Goal: Participate in discussion

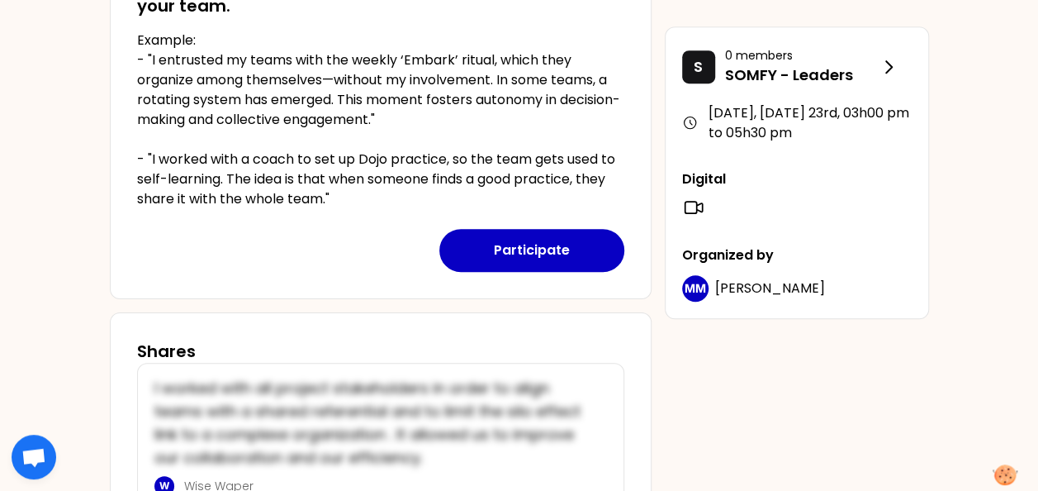
scroll to position [575, 0]
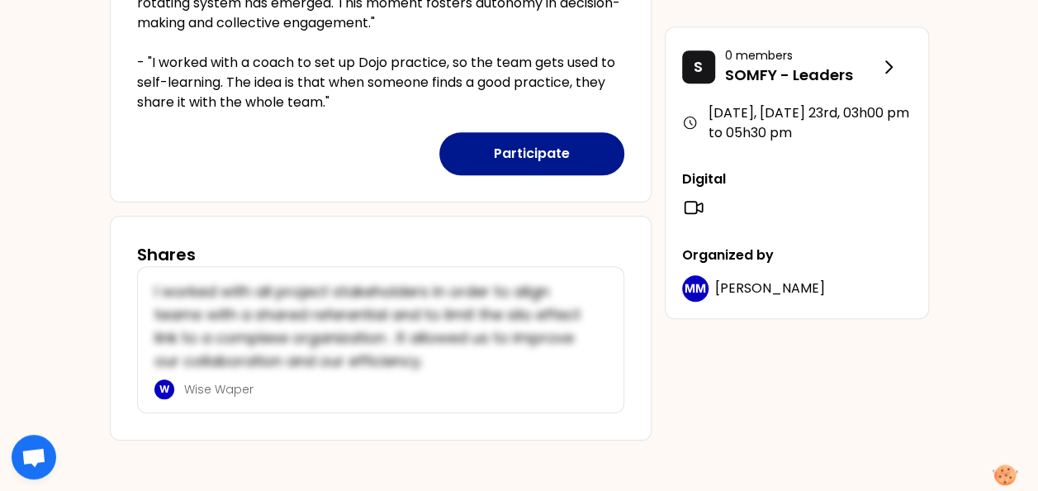
click at [578, 149] on button "Participate" at bounding box center [532, 153] width 185 height 43
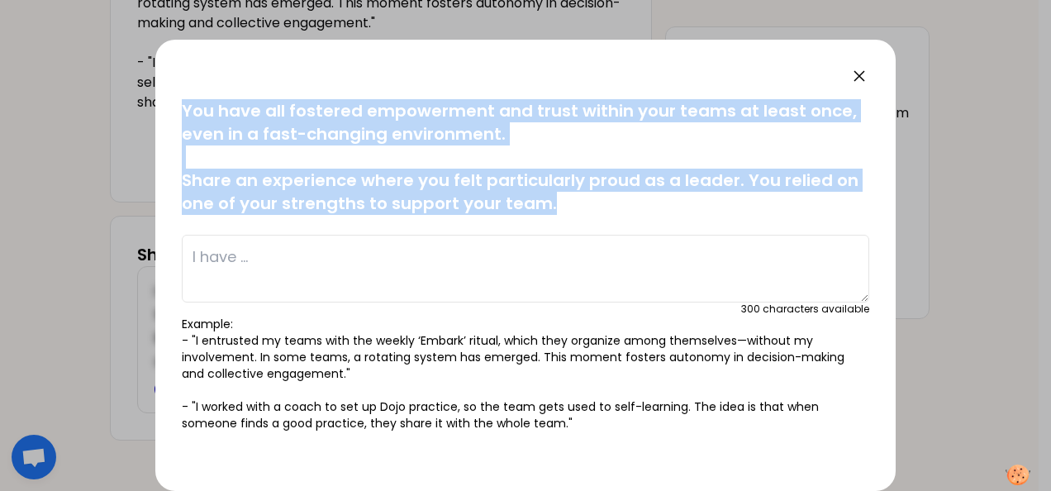
drag, startPoint x: 180, startPoint y: 106, endPoint x: 583, endPoint y: 210, distance: 416.4
click at [583, 210] on div "saved You have all fostered empowerment and trust within your teams at least on…" at bounding box center [525, 265] width 740 height 451
copy p "You have all fostered empowerment and trust within your teams at least once, ev…"
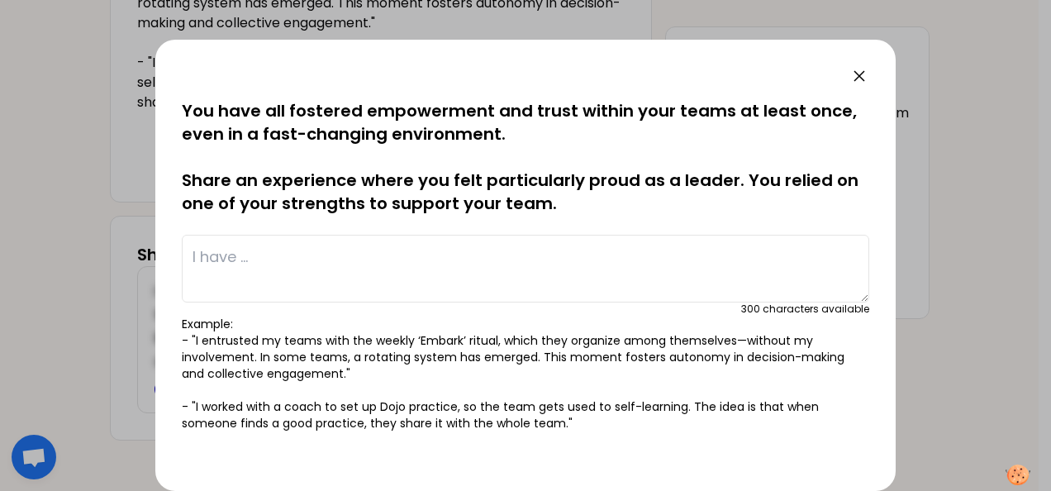
click at [939, 187] on div at bounding box center [525, 245] width 1051 height 491
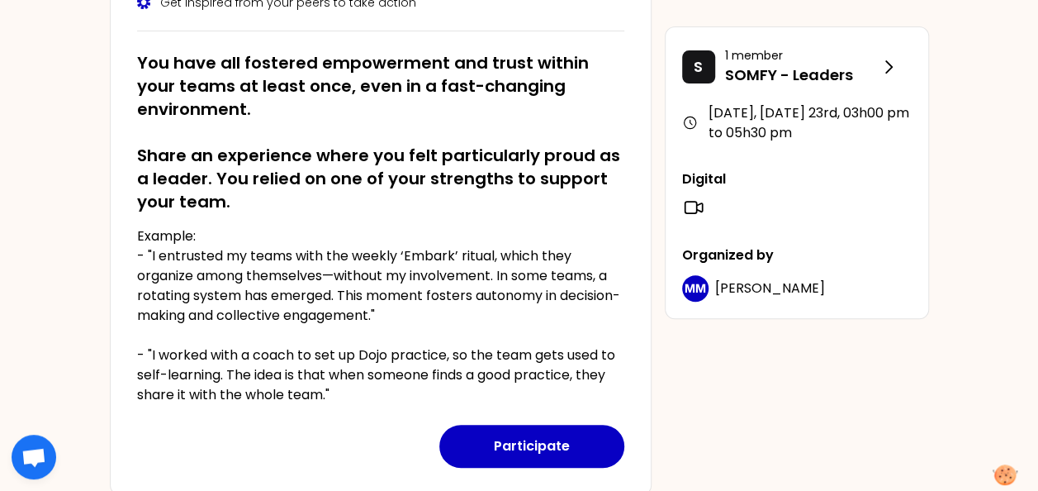
scroll to position [286, 0]
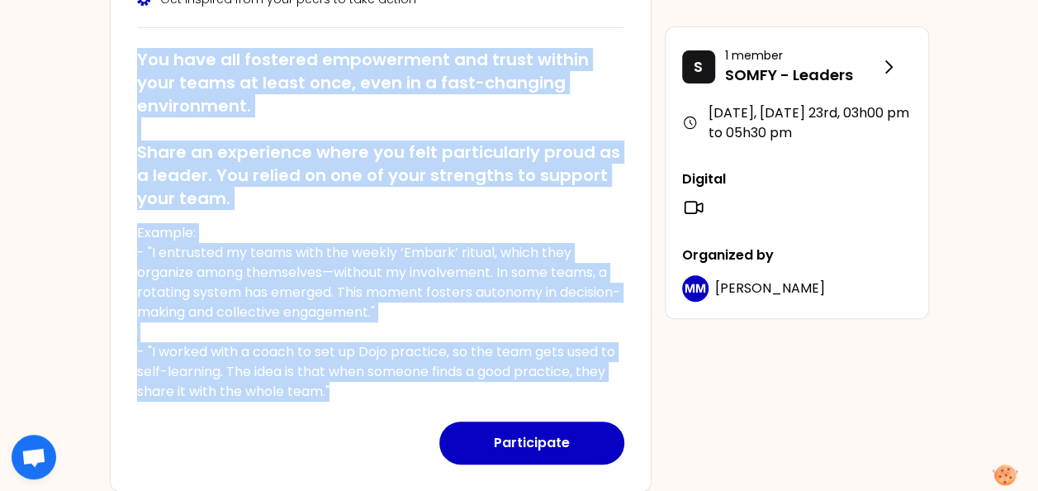
drag, startPoint x: 340, startPoint y: 389, endPoint x: 122, endPoint y: 64, distance: 391.4
click at [122, 64] on div "[DATE], [DATE] 23rd to 03h00 pm Identify your personal strengths as leaders in …" at bounding box center [381, 156] width 542 height 671
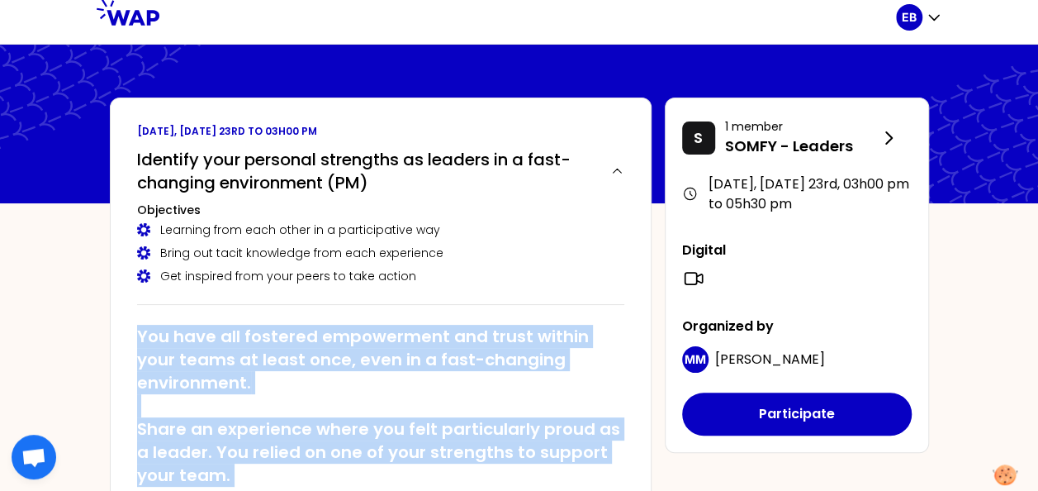
scroll to position [0, 0]
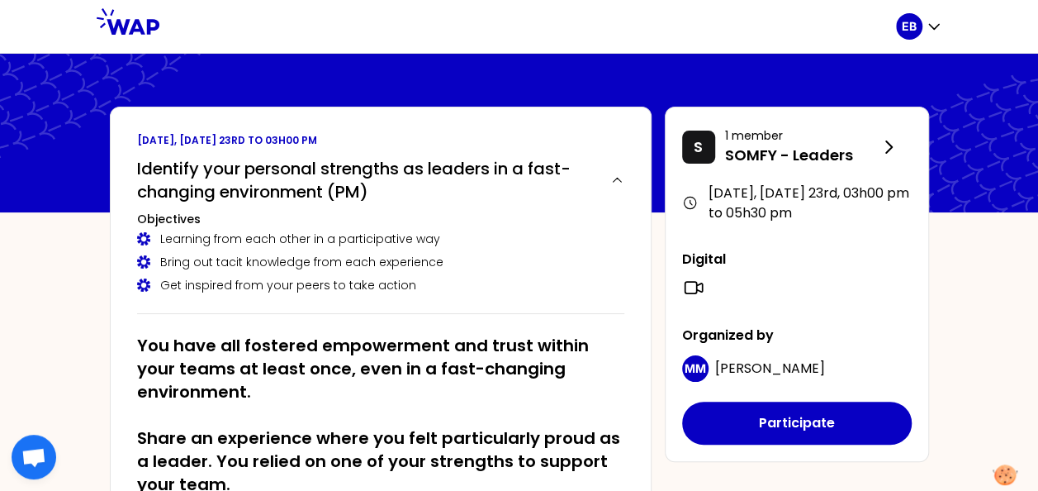
click at [462, 231] on div "Learning from each other in a participative way" at bounding box center [380, 239] width 487 height 17
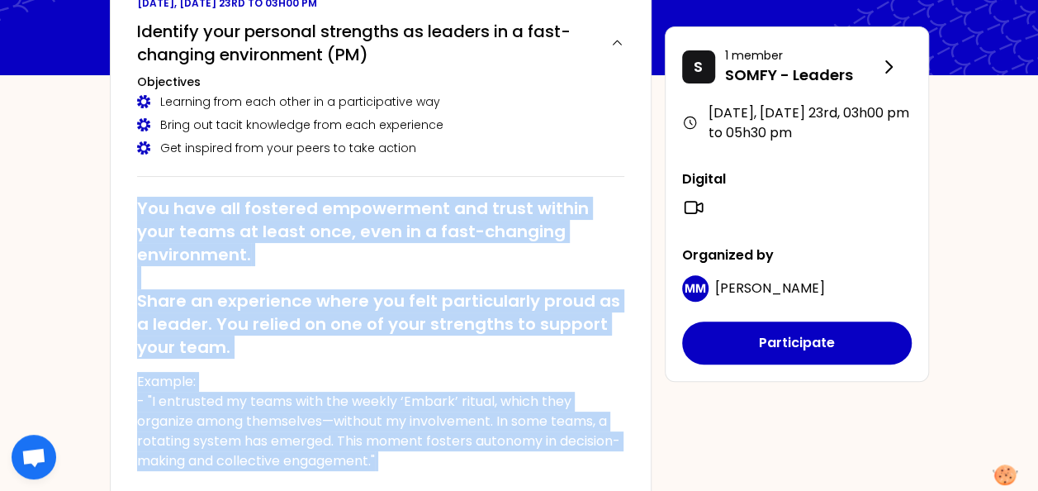
scroll to position [169, 0]
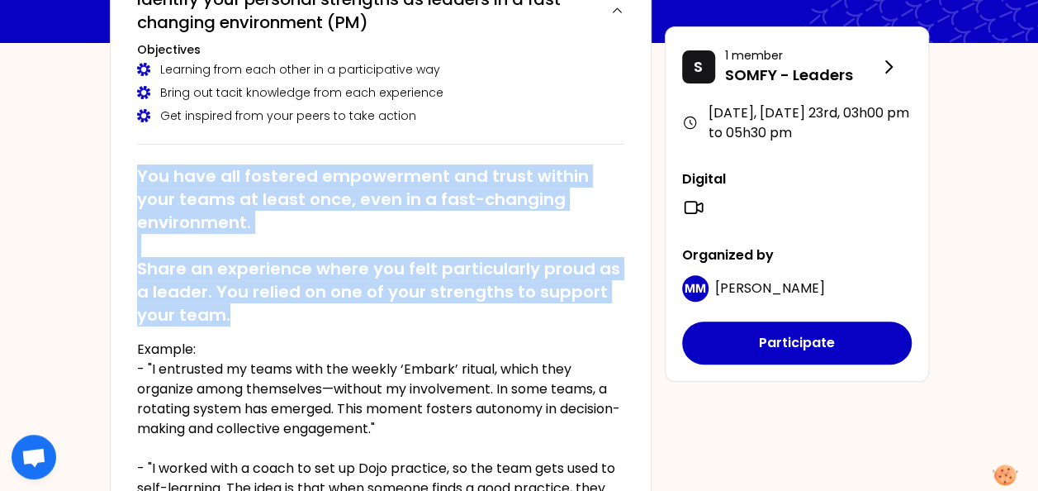
drag, startPoint x: 135, startPoint y: 338, endPoint x: 274, endPoint y: 311, distance: 142.3
click at [274, 311] on div "[DATE], [DATE] 23rd to 03h00 pm Identify your personal strengths as leaders in …" at bounding box center [381, 272] width 542 height 671
copy h2 "You have all fostered empowerment and trust within your teams at least once, ev…"
click at [411, 245] on h2 "You have all fostered empowerment and trust within your teams at least once, ev…" at bounding box center [380, 245] width 487 height 162
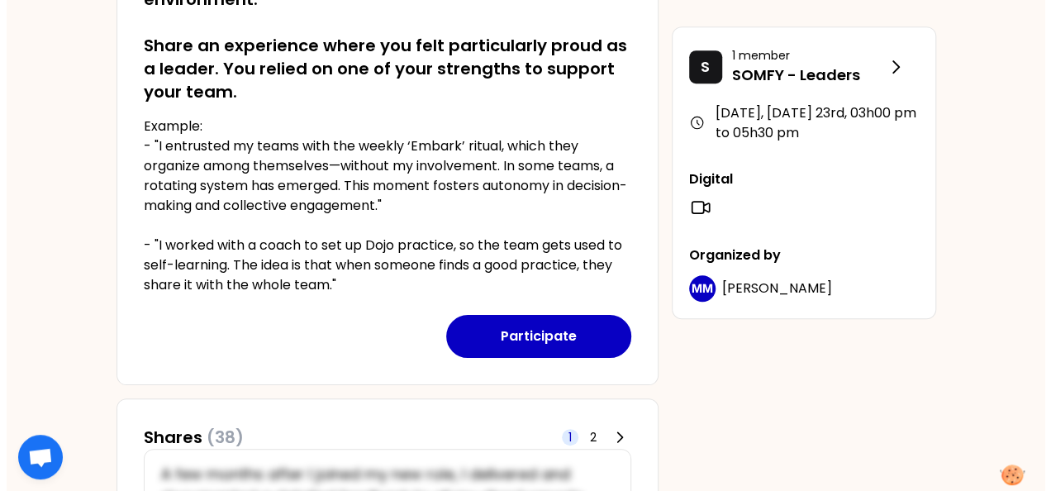
scroll to position [392, 0]
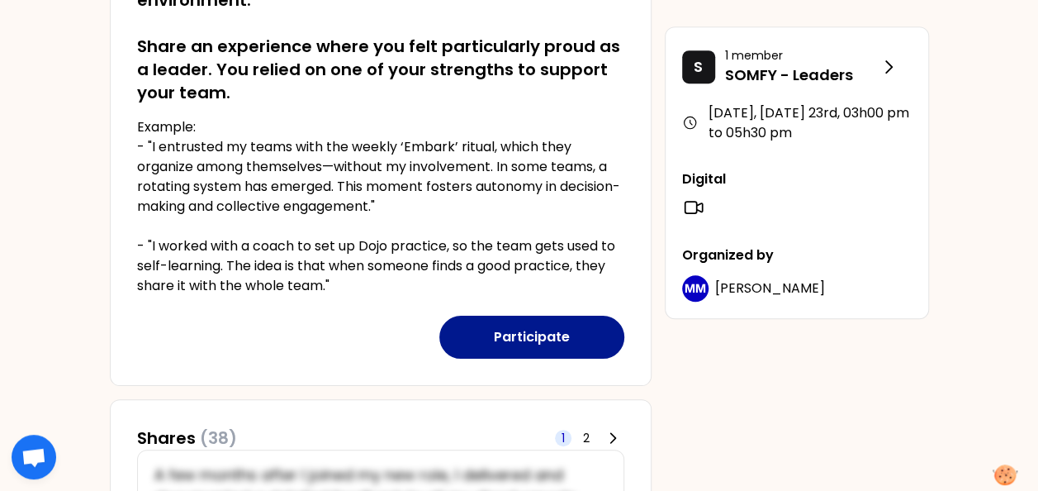
click at [521, 345] on button "Participate" at bounding box center [532, 337] width 185 height 43
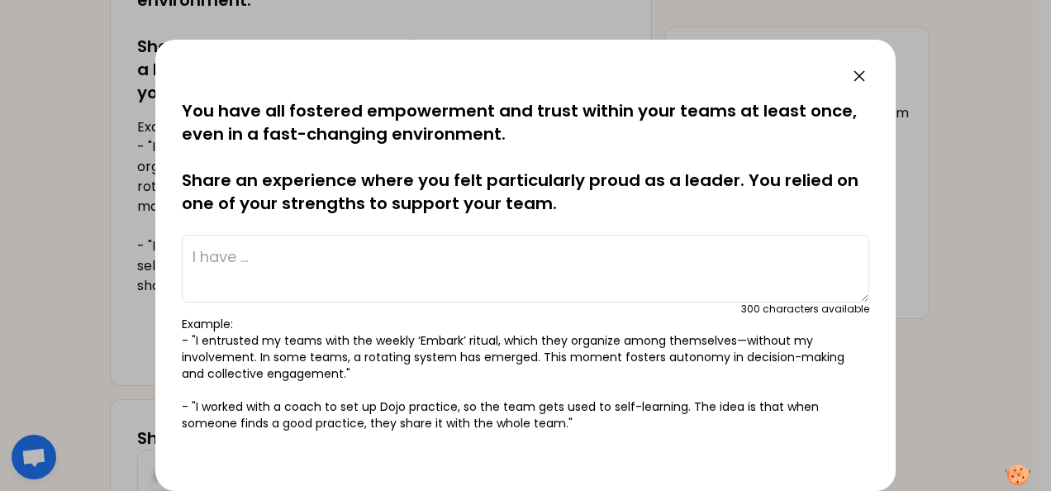
click at [411, 268] on textarea at bounding box center [525, 269] width 687 height 68
type textarea "I"
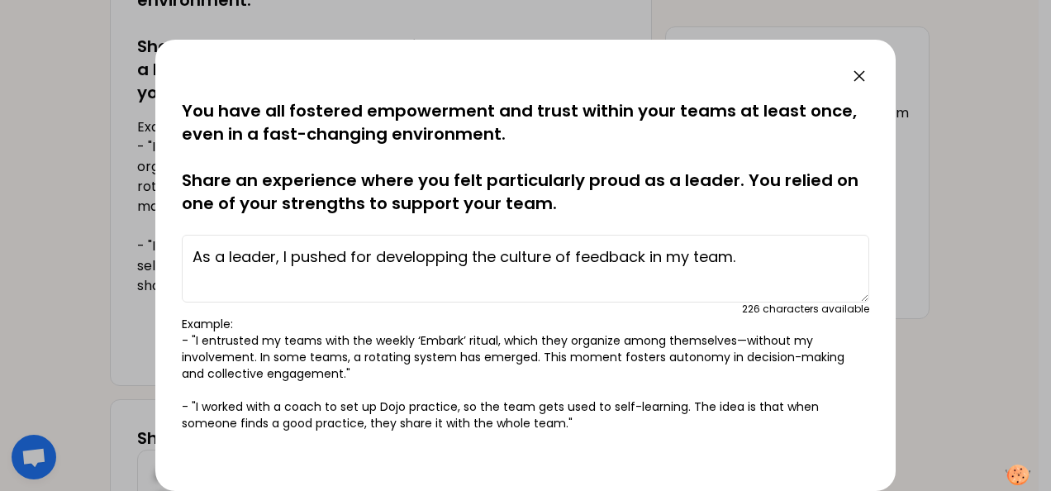
click at [314, 255] on textarea "As a leader, I pushed for developping the culture of feedback in my team." at bounding box center [525, 269] width 687 height 68
click at [431, 261] on textarea "As a leader, I pushed for developping the culture of feedback in my team." at bounding box center [525, 269] width 687 height 68
click at [668, 262] on textarea "As a leader, I pushed for developping the culture of feedback in my team." at bounding box center [525, 269] width 687 height 68
drag, startPoint x: 732, startPoint y: 256, endPoint x: 790, endPoint y: 279, distance: 62.3
click at [731, 255] on textarea "As a leader, I pushed for developping the culture of feedback in my team." at bounding box center [525, 269] width 687 height 68
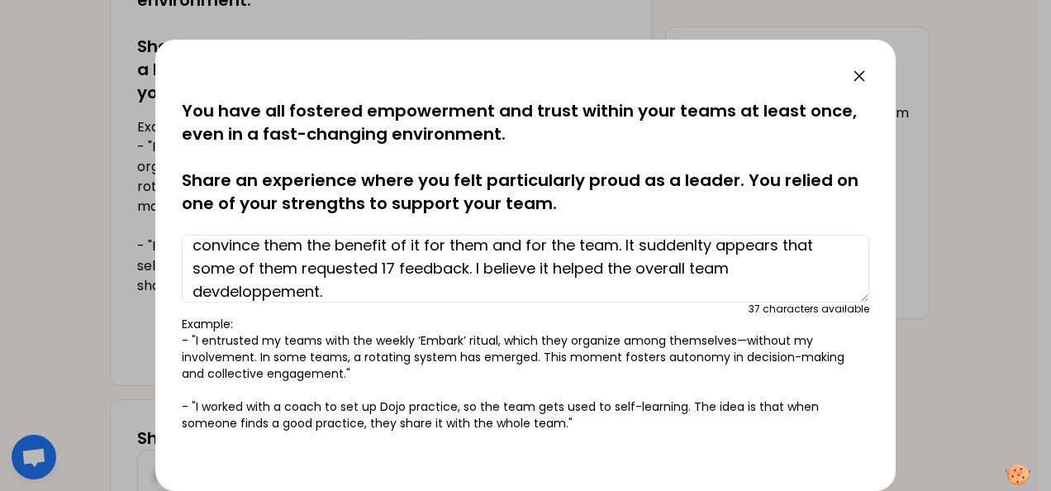
scroll to position [11, 0]
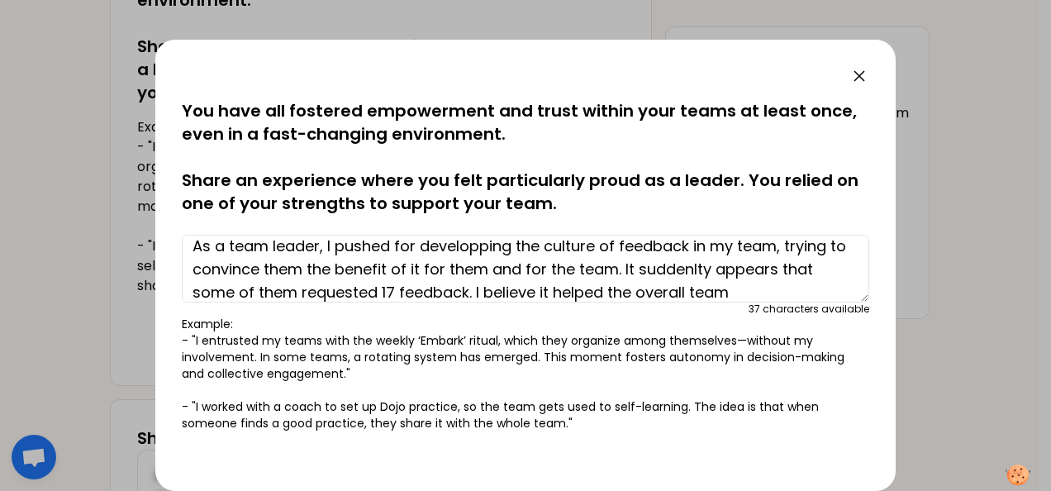
click at [719, 286] on textarea "As a team leader, I pushed for developping the culture of feedback in my team, …" at bounding box center [525, 269] width 687 height 68
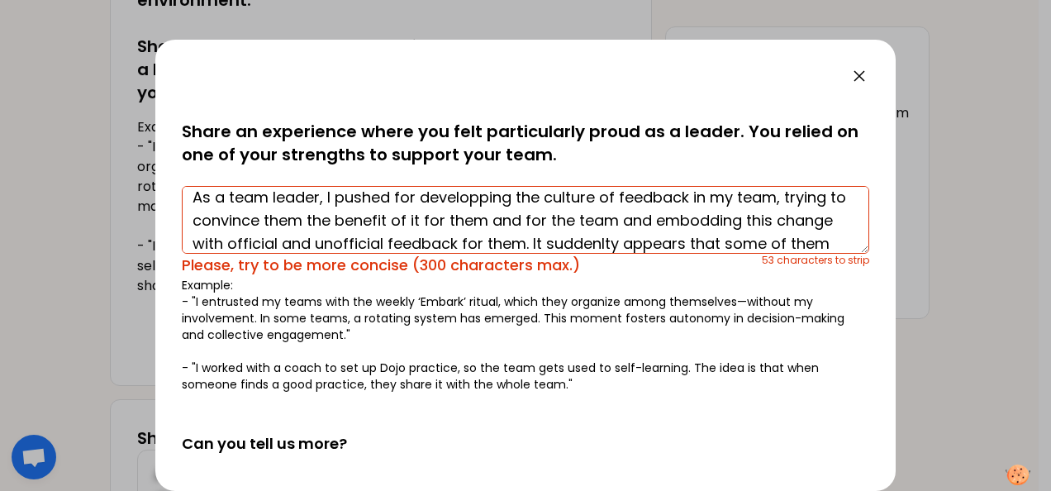
scroll to position [50, 0]
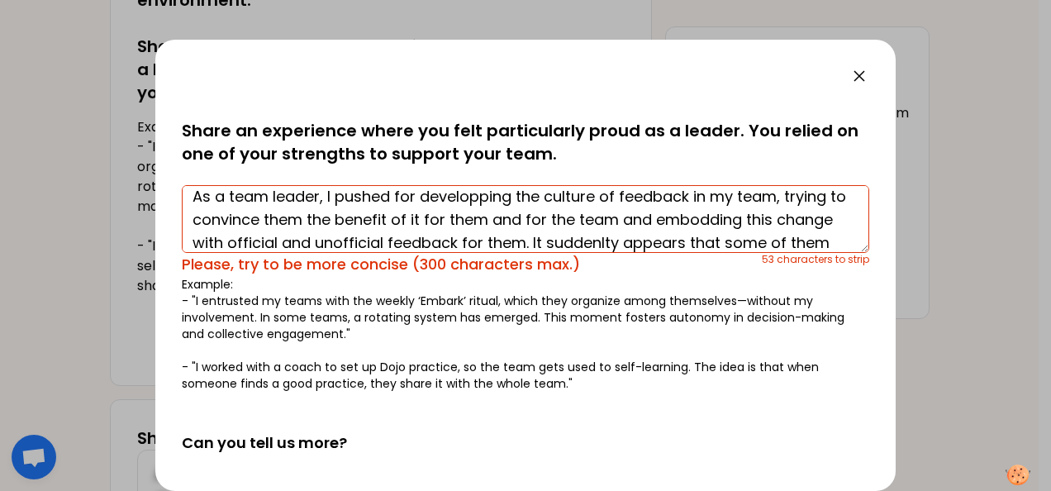
click at [691, 230] on textarea "As a team leader, I pushed for developping the culture of feedback in my team, …" at bounding box center [525, 219] width 687 height 68
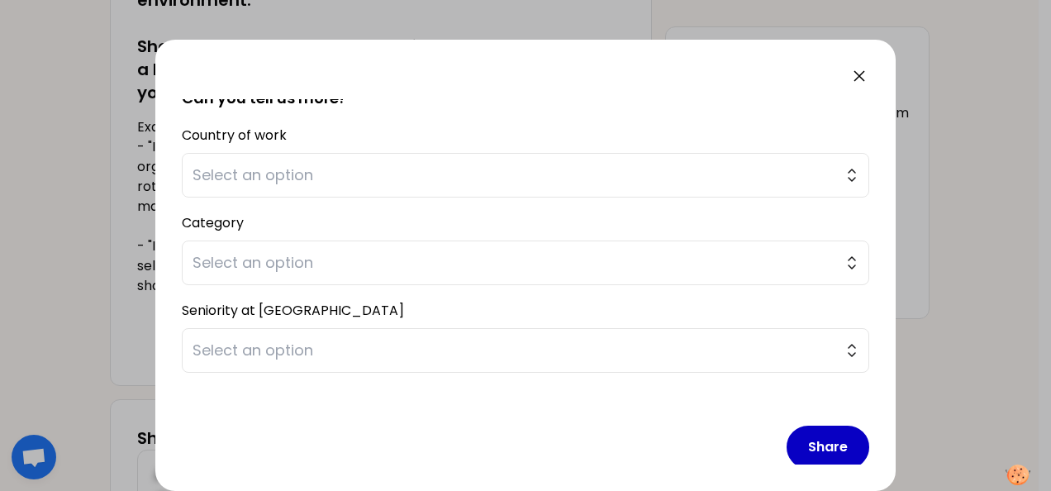
scroll to position [391, 0]
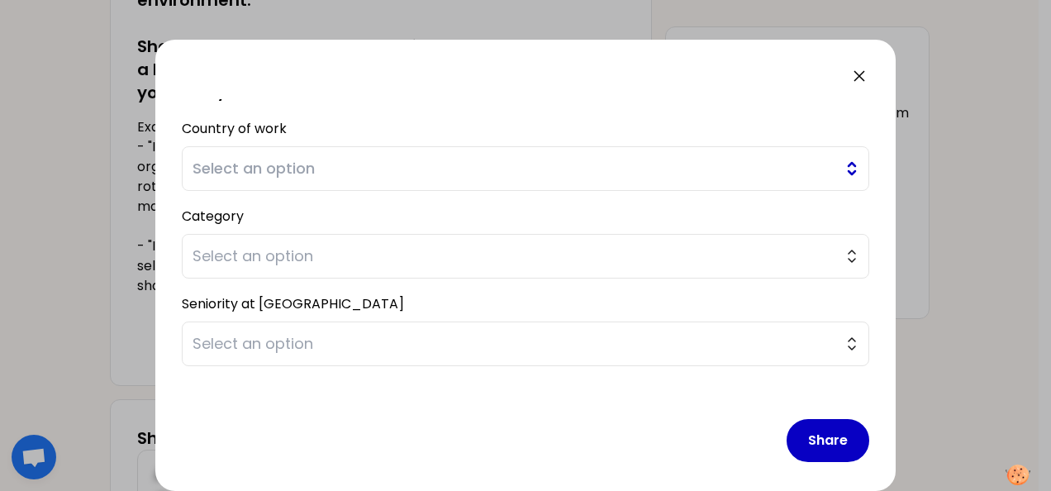
type textarea "As a team leader, I pushed for developping the culture of feedback in my team, …"
click at [473, 164] on span "Select an option" at bounding box center [513, 168] width 643 height 23
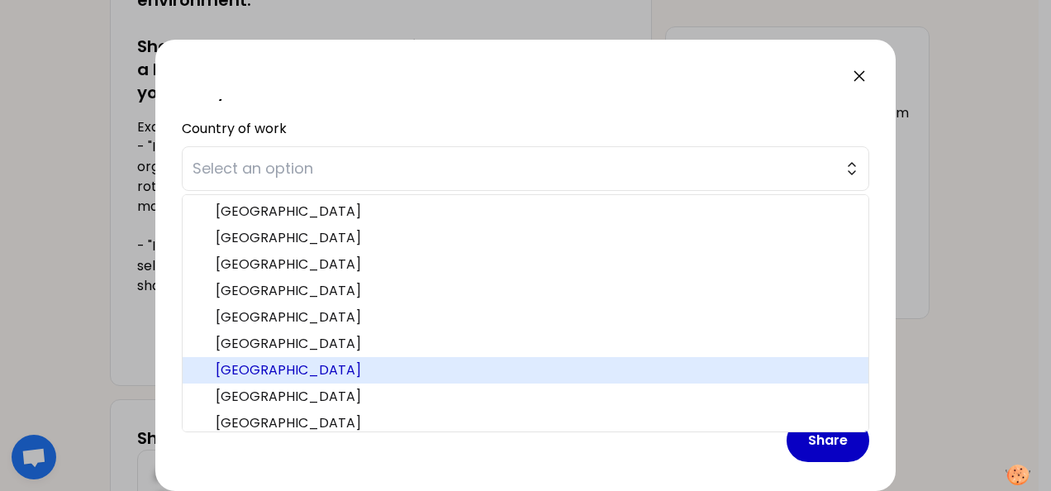
click at [286, 372] on span "[GEOGRAPHIC_DATA]" at bounding box center [535, 370] width 639 height 20
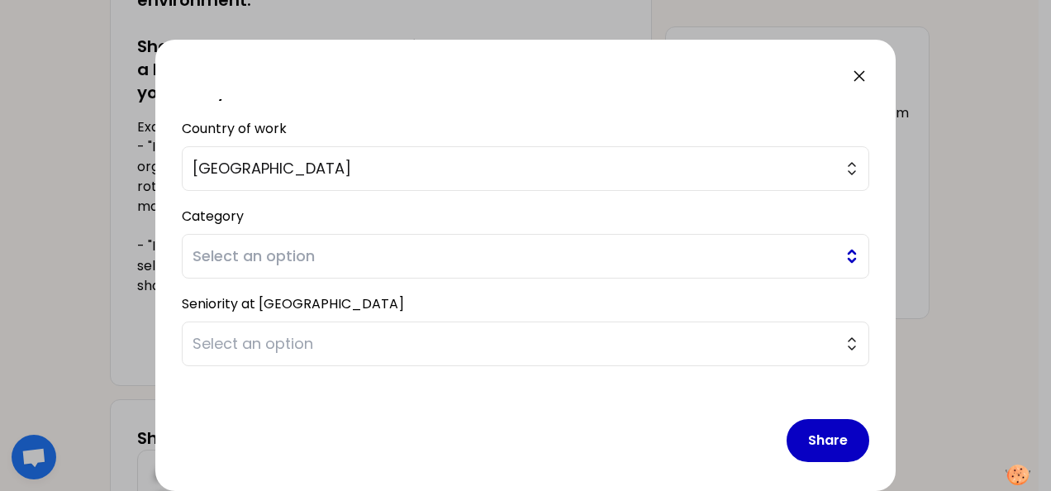
click at [413, 251] on span "Select an option" at bounding box center [513, 256] width 643 height 23
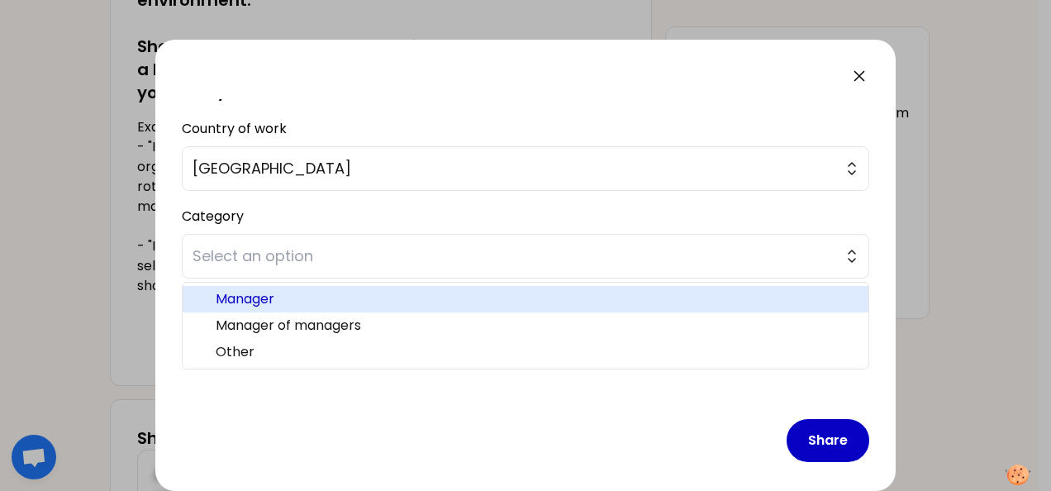
click at [395, 297] on span "Manager" at bounding box center [535, 299] width 639 height 20
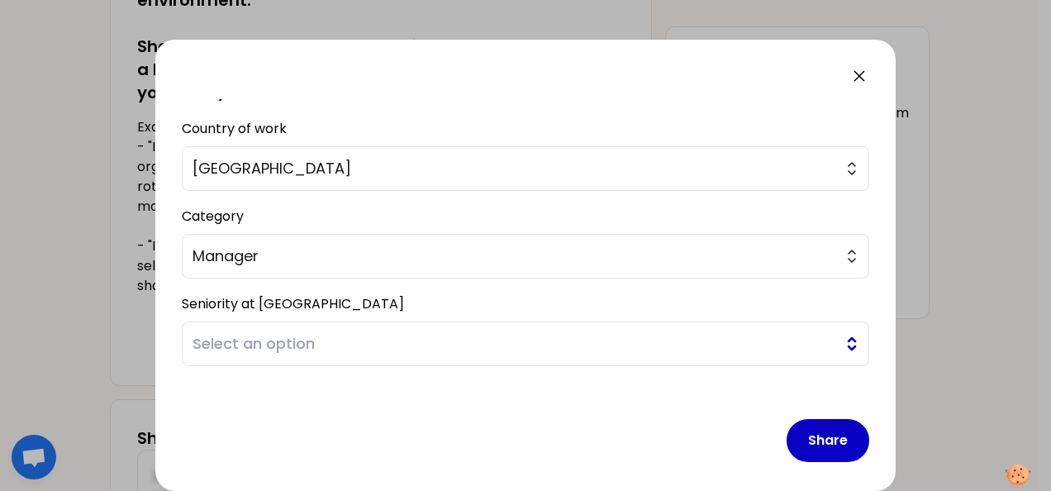
click at [419, 344] on span "Select an option" at bounding box center [513, 343] width 643 height 23
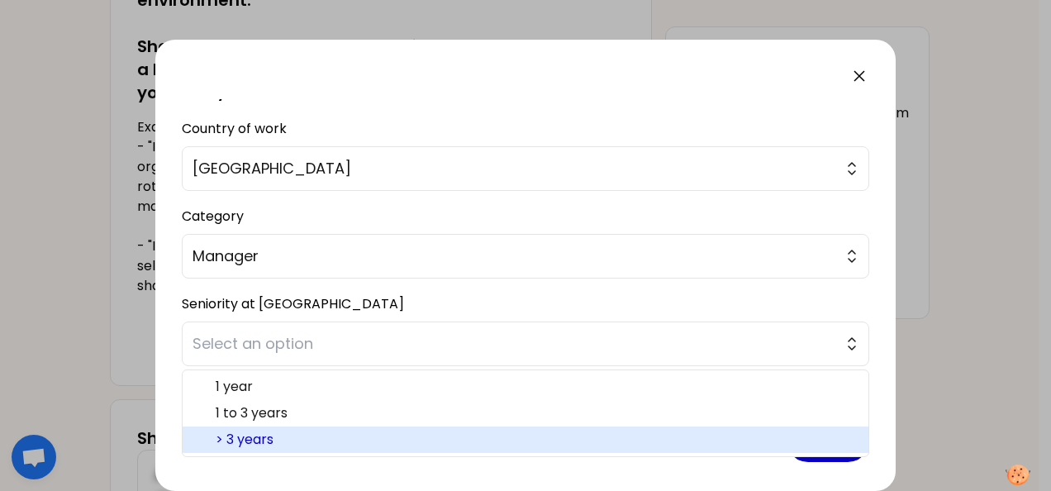
click at [403, 435] on span "> 3 years" at bounding box center [535, 440] width 639 height 20
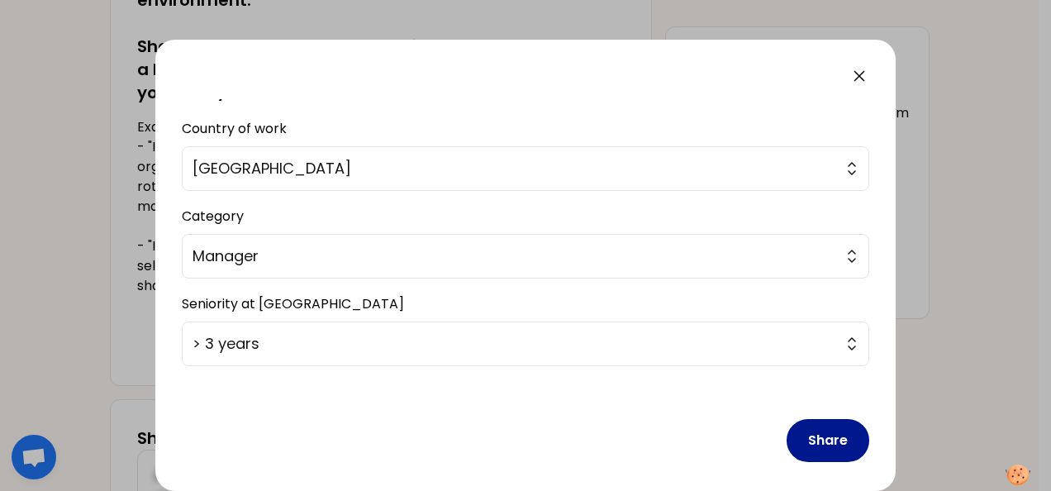
click at [804, 431] on button "Share" at bounding box center [828, 440] width 83 height 43
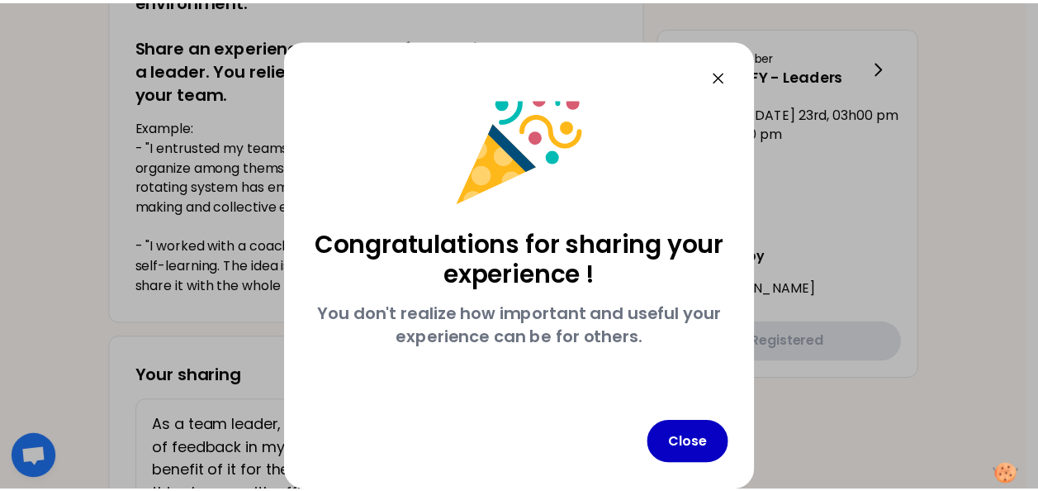
scroll to position [28, 0]
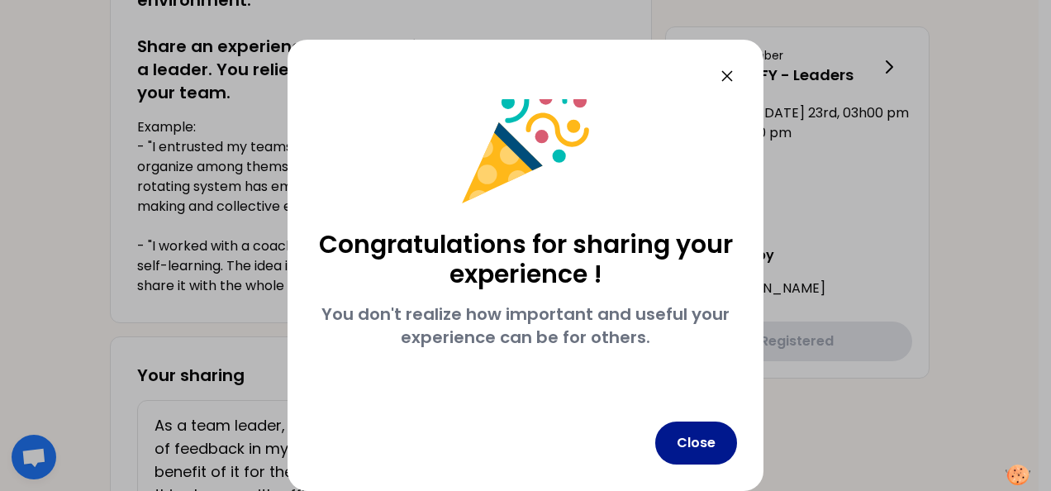
click at [694, 448] on button "Close" at bounding box center [696, 442] width 82 height 43
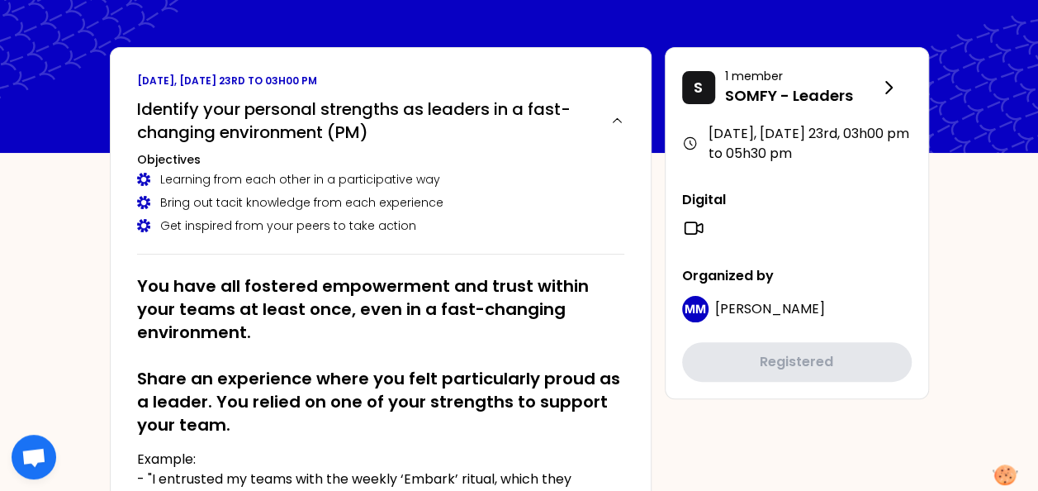
scroll to position [0, 0]
